Goal: Task Accomplishment & Management: Manage account settings

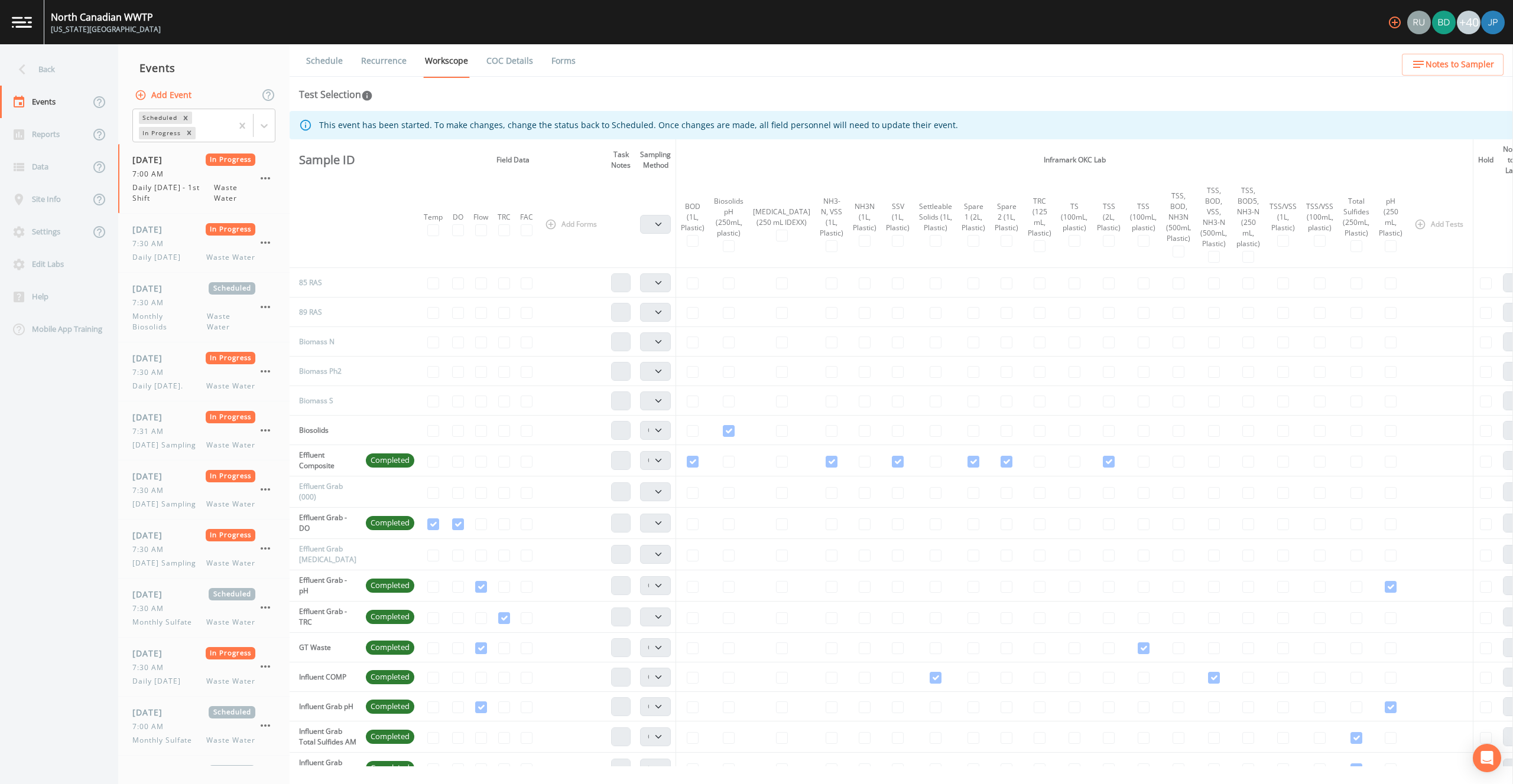
select select "092b3f94-5697-4c94-9891-da161916fdbb"
select select "b6a3c313-748b-4795-a028-792ad310bd60"
select select "092b3f94-5697-4c94-9891-da161916fdbb"
select select "b6a3c313-748b-4795-a028-792ad310bd60"
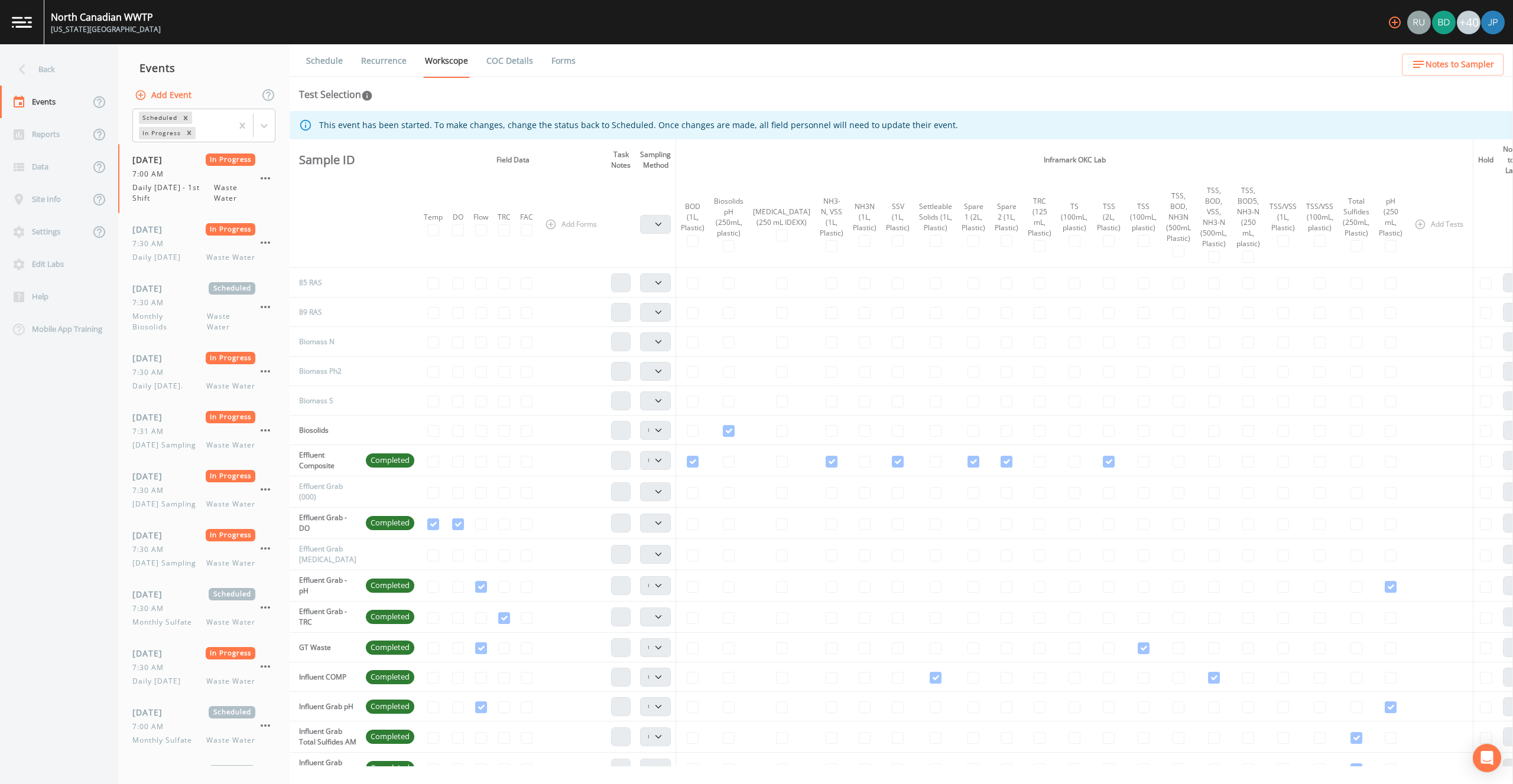
select select "092b3f94-5697-4c94-9891-da161916fdbb"
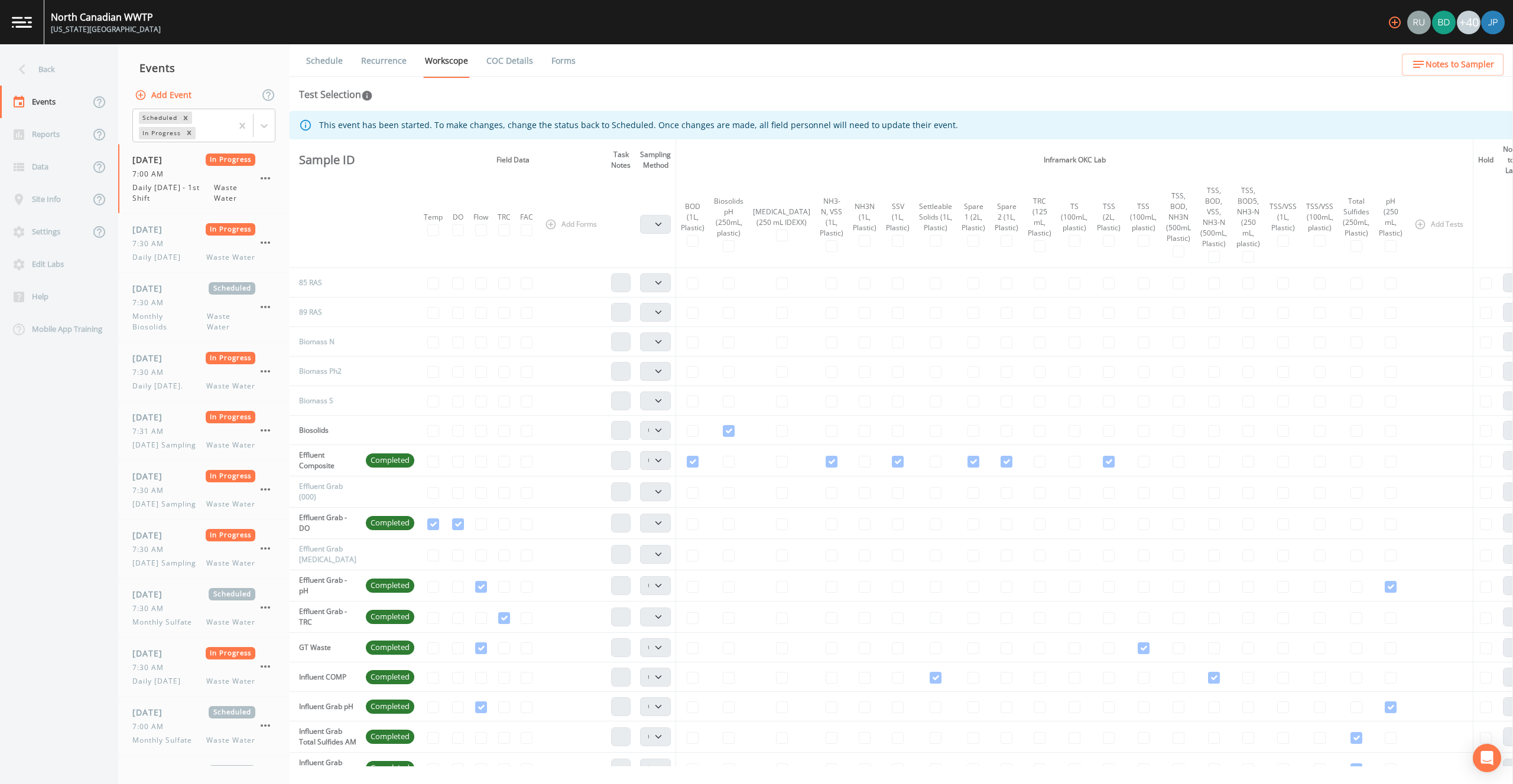
select select "092b3f94-5697-4c94-9891-da161916fdbb"
